Goal: Find contact information: Find contact information

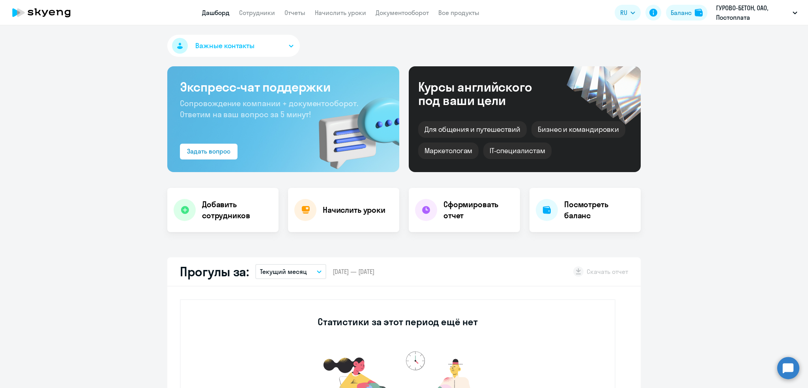
select select "30"
click at [254, 12] on link "Сотрудники" at bounding box center [257, 13] width 36 height 8
select select "30"
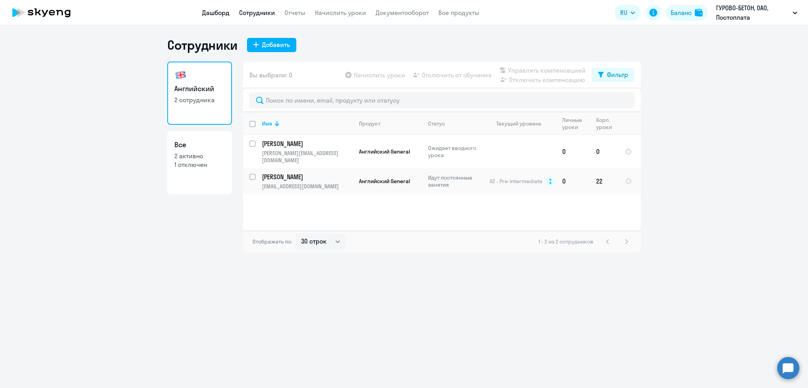
click at [213, 12] on link "Дашборд" at bounding box center [216, 13] width 28 height 8
select select "30"
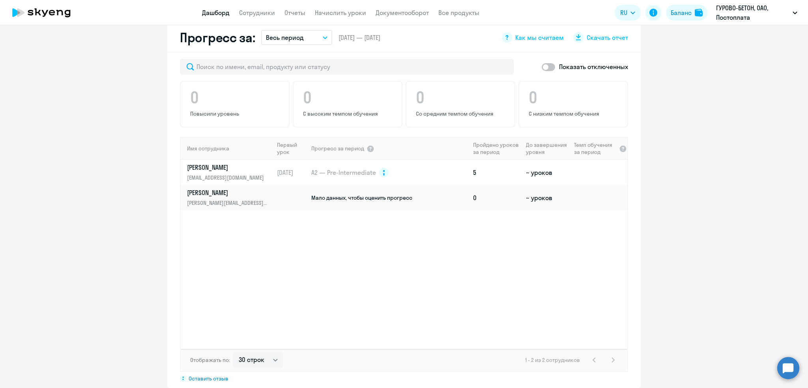
scroll to position [452, 0]
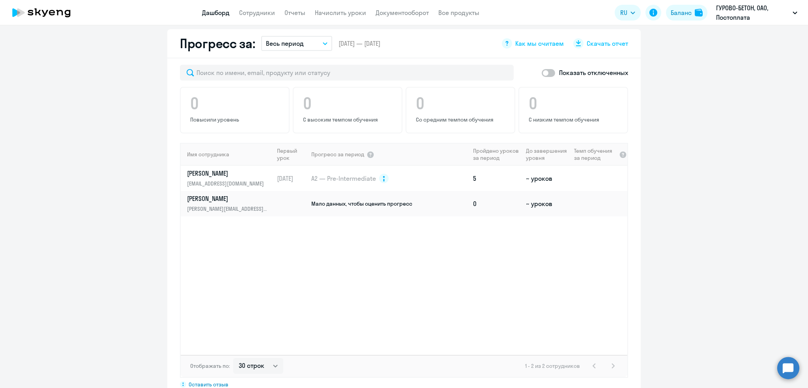
click at [542, 73] on span at bounding box center [548, 73] width 13 height 8
click at [542, 73] on input "checkbox" at bounding box center [542, 73] width 0 height 0
checkbox input "true"
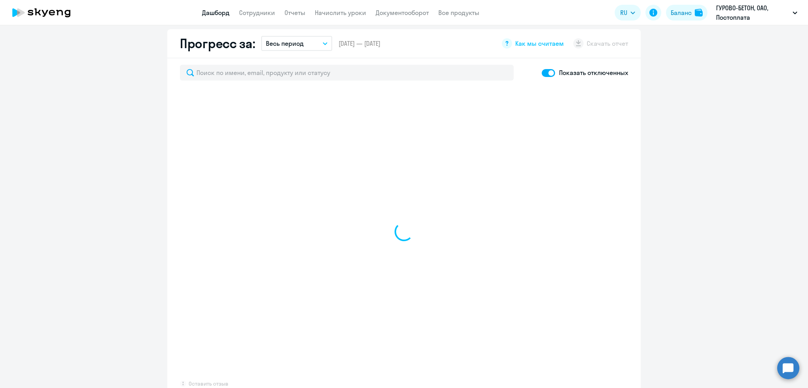
select select "30"
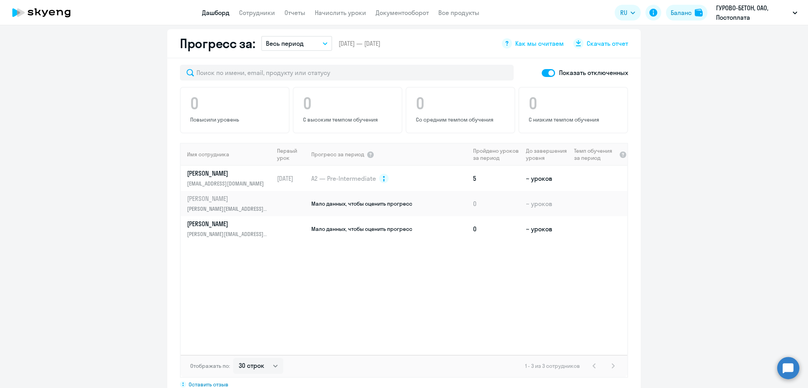
scroll to position [0, 0]
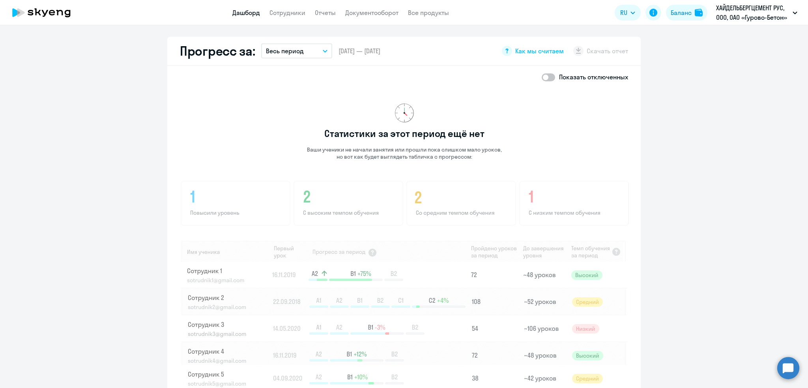
scroll to position [426, 0]
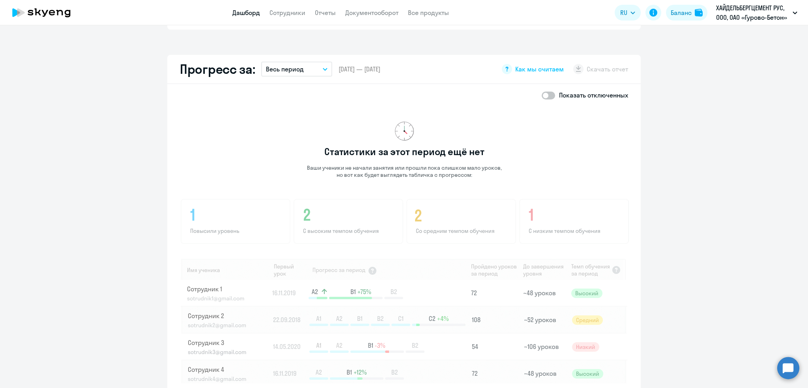
click at [543, 94] on span at bounding box center [548, 96] width 13 height 8
click at [542, 95] on input "checkbox" at bounding box center [542, 95] width 0 height 0
checkbox input "true"
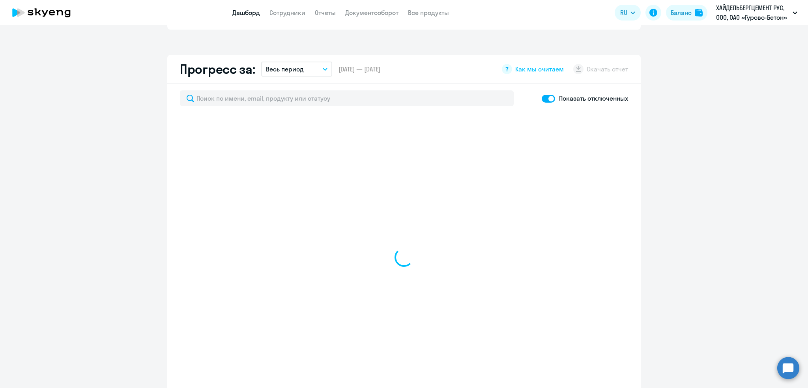
select select "30"
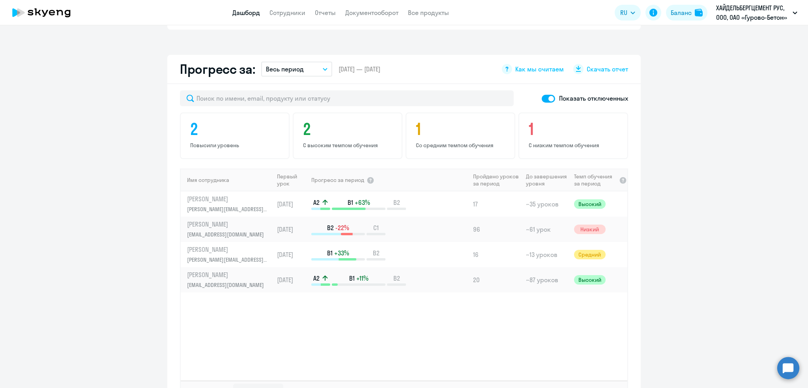
scroll to position [0, 0]
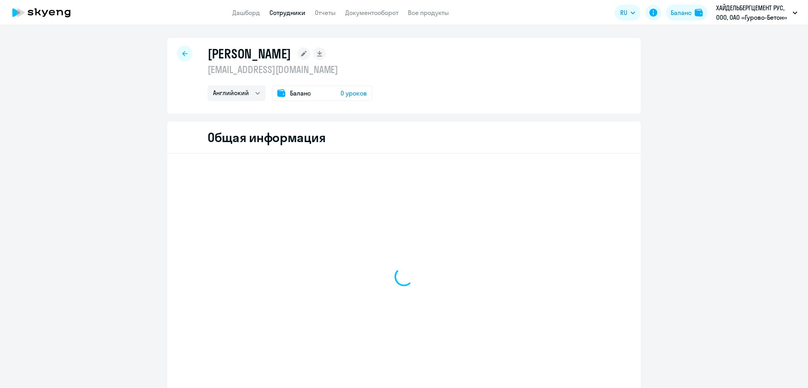
select select "english"
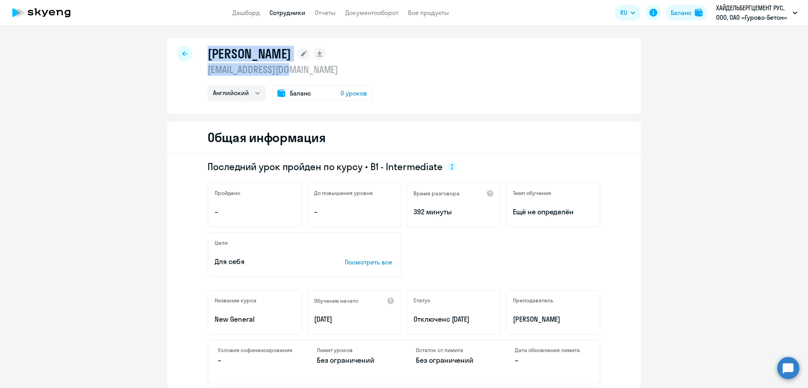
drag, startPoint x: 279, startPoint y: 75, endPoint x: 175, endPoint y: 70, distance: 103.9
click at [175, 70] on div "[PERSON_NAME] [EMAIL_ADDRESS][DOMAIN_NAME] Английский Баланс 0 уроков" at bounding box center [404, 76] width 474 height 76
click at [234, 69] on p "[EMAIL_ADDRESS][DOMAIN_NAME]" at bounding box center [290, 69] width 165 height 13
drag, startPoint x: 204, startPoint y: 69, endPoint x: 354, endPoint y: 73, distance: 150.1
click at [354, 73] on p "[EMAIL_ADDRESS][DOMAIN_NAME]" at bounding box center [290, 69] width 165 height 13
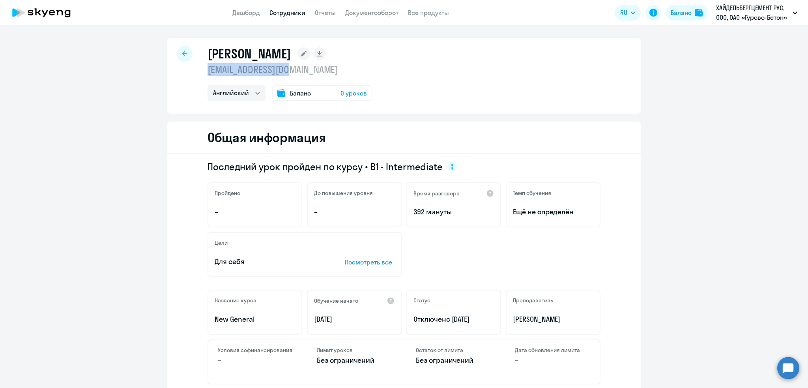
copy p "[EMAIL_ADDRESS][DOMAIN_NAME]"
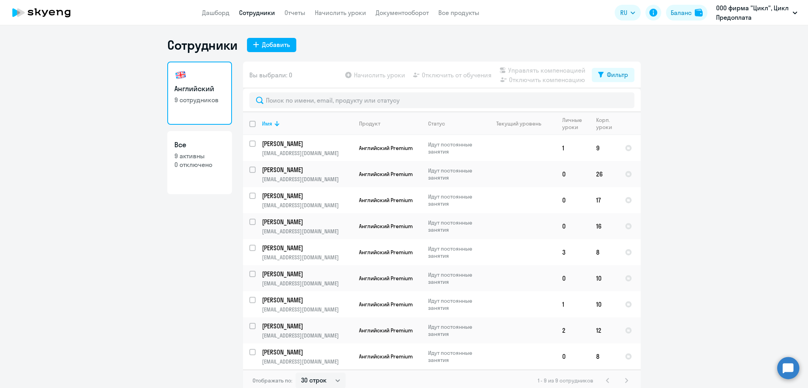
select select "30"
